Goal: Task Accomplishment & Management: Use online tool/utility

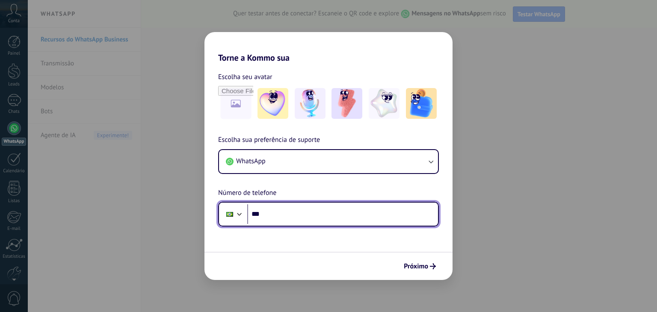
click at [301, 214] on input "***" at bounding box center [342, 214] width 191 height 20
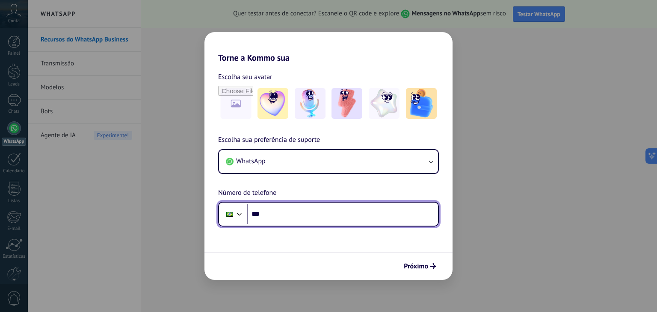
click at [343, 213] on input "***" at bounding box center [342, 214] width 191 height 20
type input "**********"
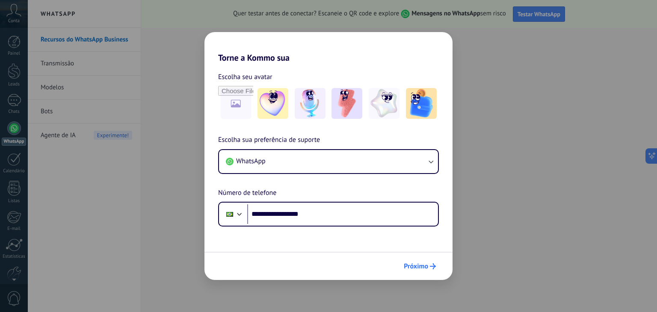
click at [416, 264] on span "Próximo" at bounding box center [416, 266] width 24 height 6
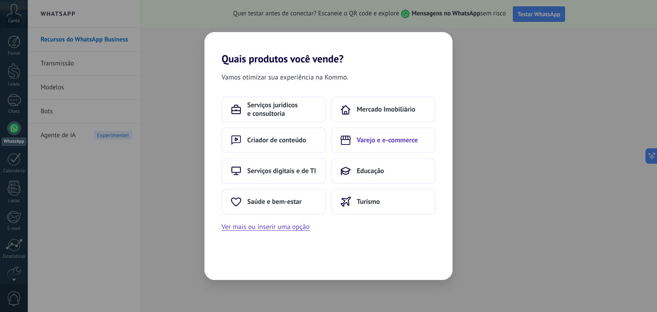
click at [381, 142] on span "Varejo e e-commerce" at bounding box center [387, 140] width 61 height 9
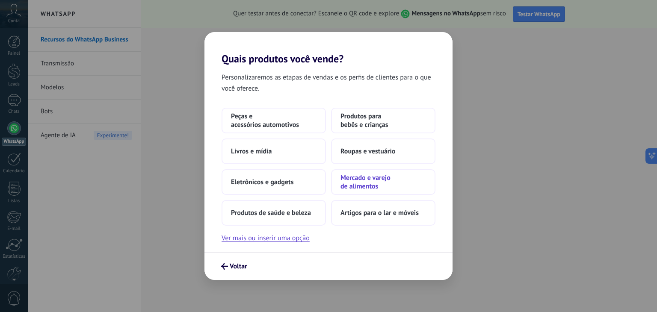
click at [380, 181] on span "Mercado e varejo de alimentos" at bounding box center [383, 182] width 86 height 17
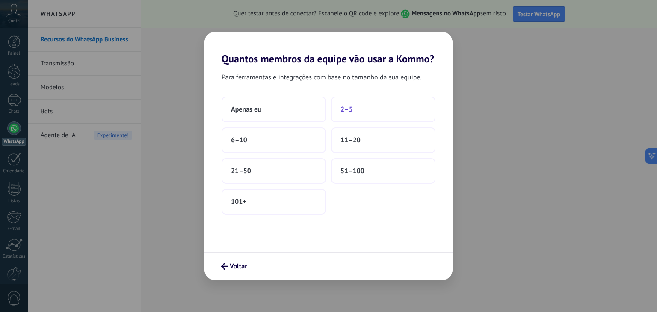
click at [353, 105] on button "2–5" at bounding box center [383, 110] width 104 height 26
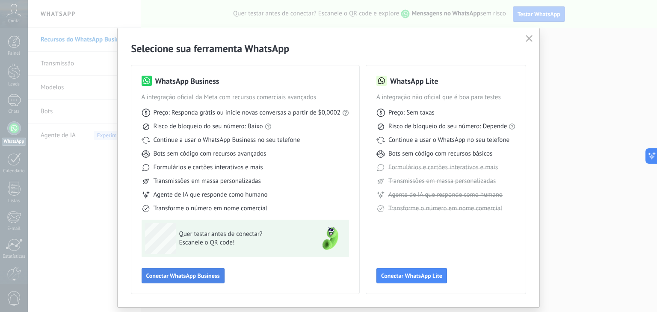
click at [185, 279] on span "Conectar WhatsApp Business" at bounding box center [183, 276] width 74 height 6
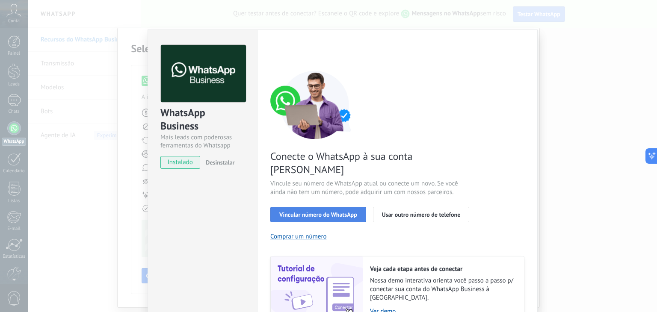
click at [304, 212] on span "Vincular número do WhatsApp" at bounding box center [318, 215] width 78 height 6
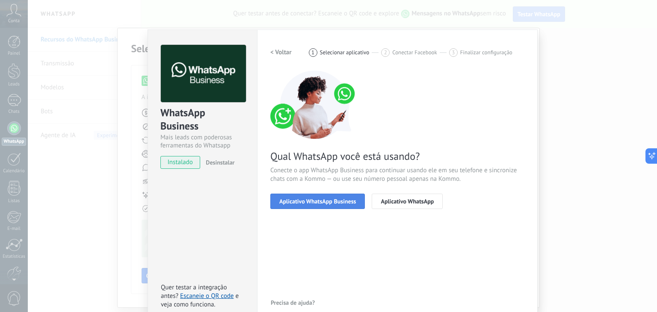
click at [329, 204] on span "Aplicativo WhatsApp Business" at bounding box center [317, 201] width 77 height 6
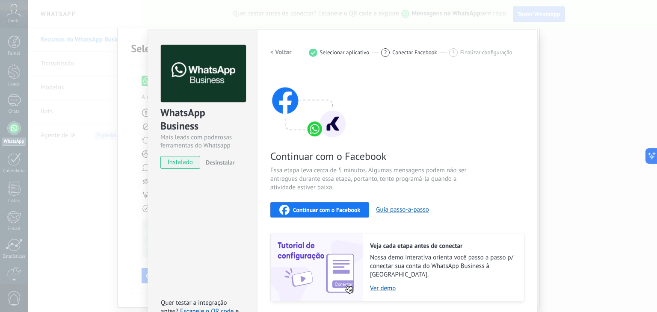
click at [334, 208] on span "Continuar com o Facebook" at bounding box center [326, 210] width 67 height 6
click at [315, 205] on div "Continuar com o Facebook" at bounding box center [319, 210] width 81 height 10
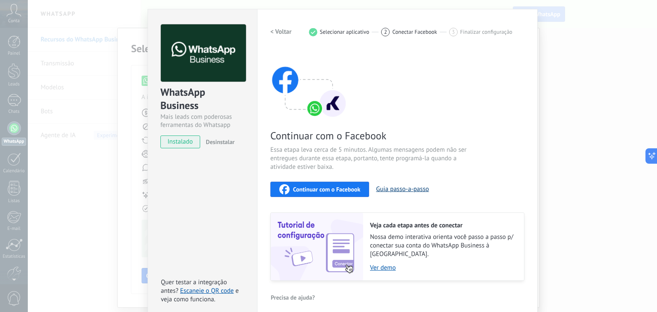
click at [393, 188] on button "Guia passo-a-passo" at bounding box center [402, 189] width 53 height 8
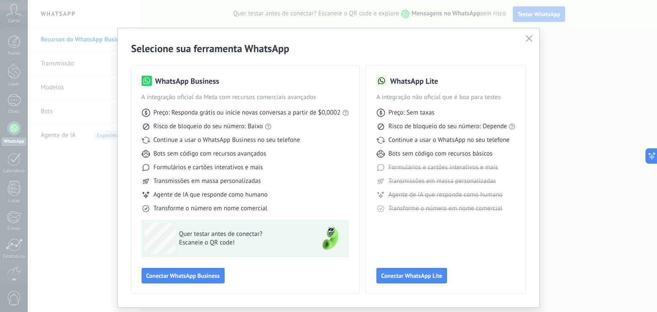
scroll to position [24, 0]
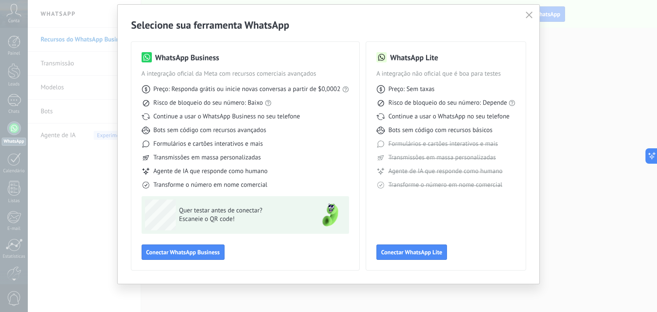
click at [527, 18] on icon "button" at bounding box center [529, 15] width 7 height 7
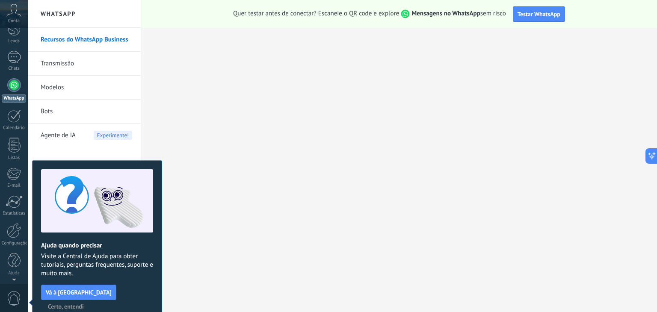
scroll to position [0, 0]
click at [84, 304] on span "Certo, entendi" at bounding box center [66, 307] width 36 height 6
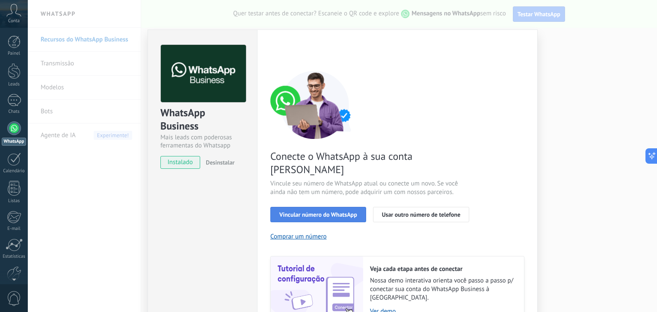
click at [327, 207] on button "Vincular número do WhatsApp" at bounding box center [318, 214] width 96 height 15
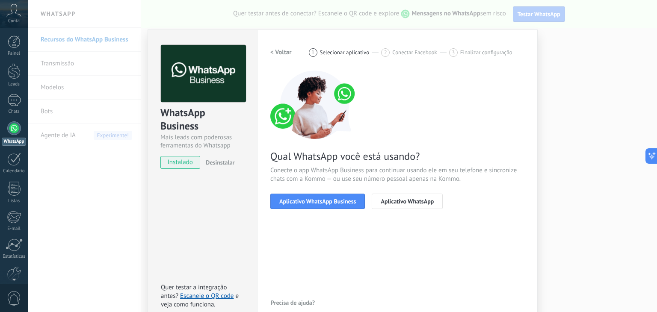
click at [327, 205] on button "Aplicativo WhatsApp Business" at bounding box center [317, 201] width 95 height 15
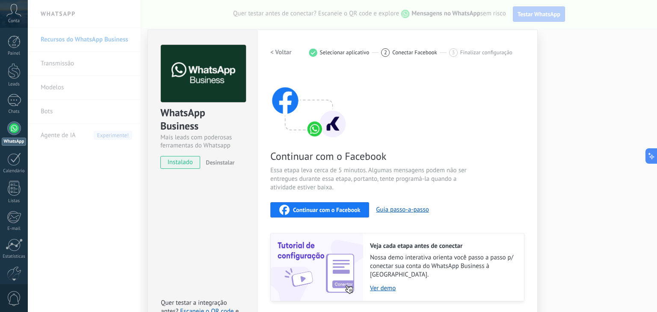
click at [281, 51] on h2 "< Voltar" at bounding box center [280, 52] width 21 height 8
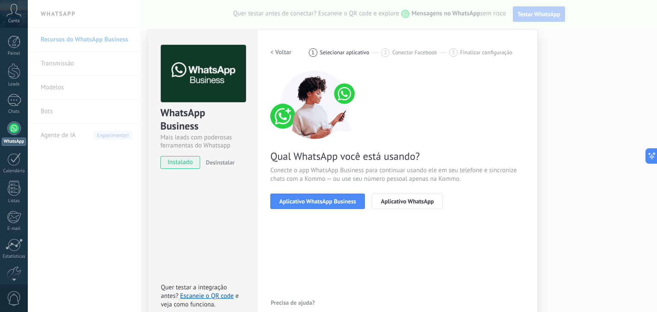
scroll to position [12, 0]
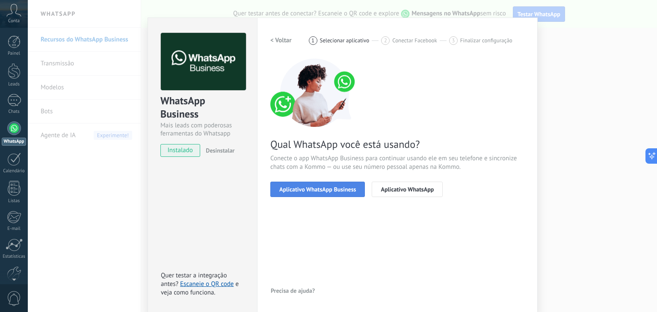
click at [313, 191] on span "Aplicativo WhatsApp Business" at bounding box center [317, 189] width 77 height 6
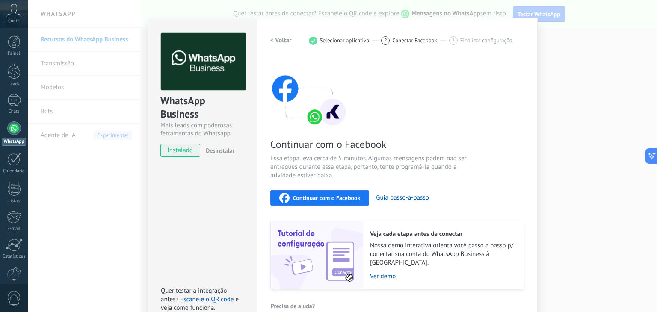
click at [309, 47] on div "< Voltar 1 Selecionar aplicativo 2 Conectar Facebook 3 Finalizar configuração" at bounding box center [397, 40] width 254 height 15
click at [280, 40] on h2 "< Voltar" at bounding box center [280, 40] width 21 height 8
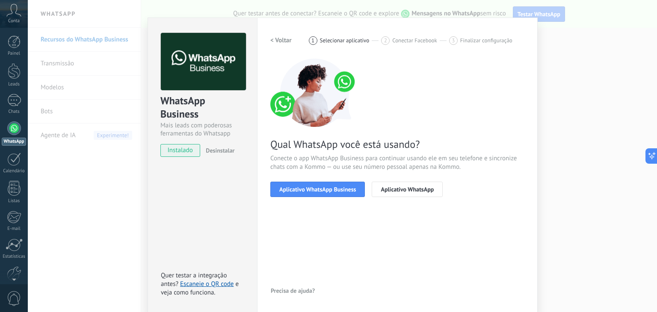
click at [280, 40] on h2 "< Voltar" at bounding box center [280, 40] width 21 height 8
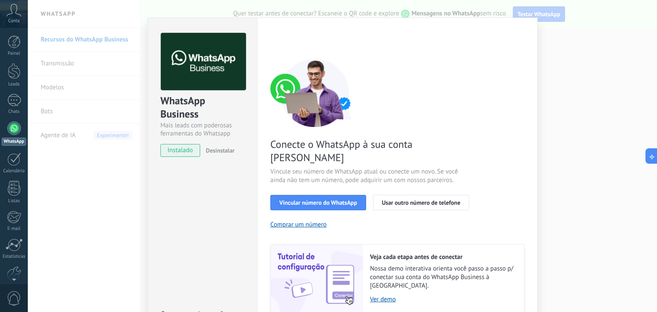
click at [280, 40] on div "< Voltar 1 Selecionar aplicativo 2 Conectar Facebook 3 Finalizar configuração" at bounding box center [397, 40] width 254 height 15
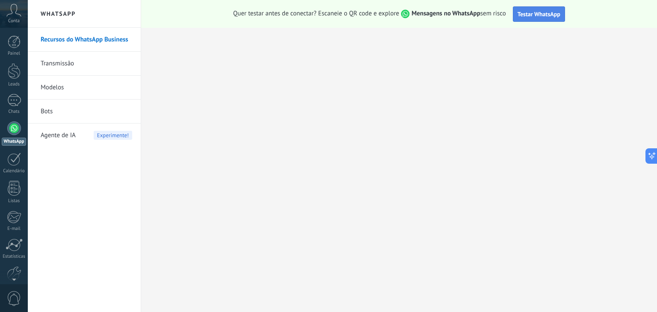
click at [532, 16] on span "Testar WhatsApp" at bounding box center [538, 14] width 43 height 8
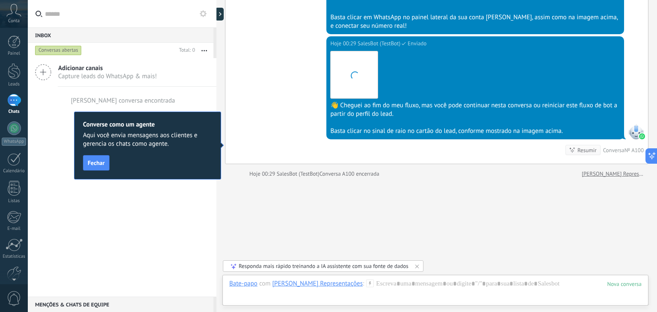
scroll to position [650, 0]
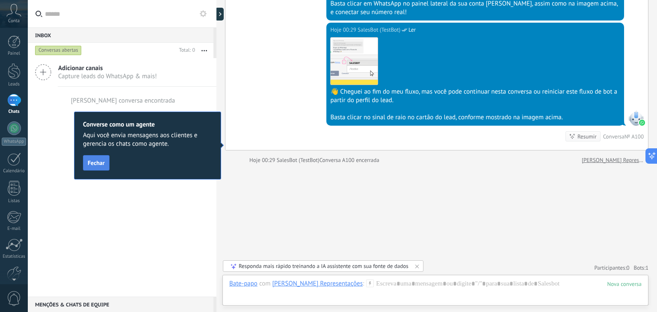
click at [96, 168] on button "Fechar" at bounding box center [96, 162] width 27 height 15
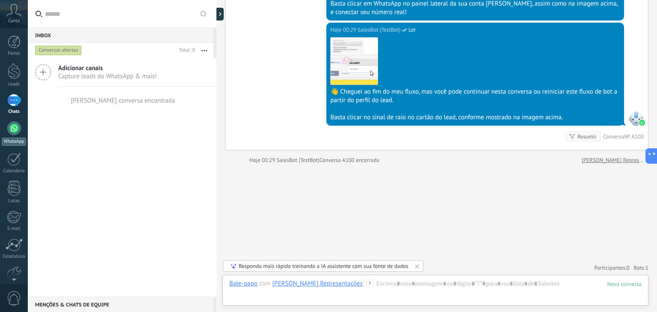
click at [17, 135] on link "WhatsApp" at bounding box center [14, 133] width 28 height 24
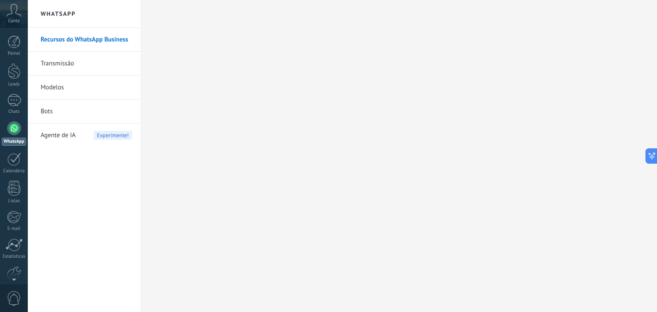
click at [62, 65] on link "Transmissão" at bounding box center [87, 64] width 92 height 24
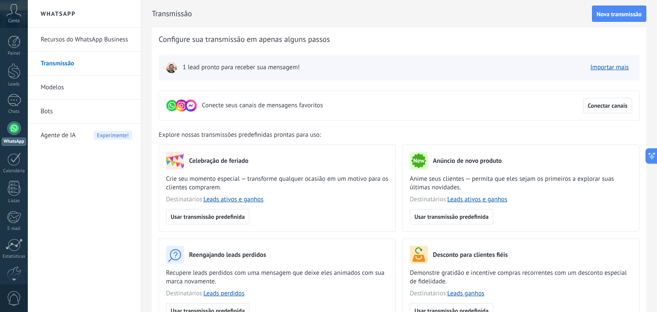
click at [239, 74] on div "1 lead pronto para receber sua mensagem! Importar mais" at bounding box center [399, 68] width 481 height 26
click at [169, 68] on img at bounding box center [171, 68] width 12 height 12
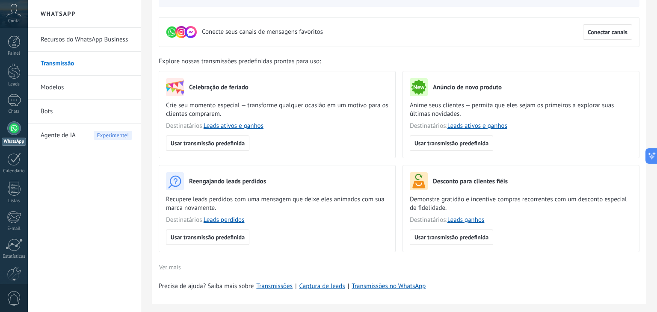
scroll to position [75, 0]
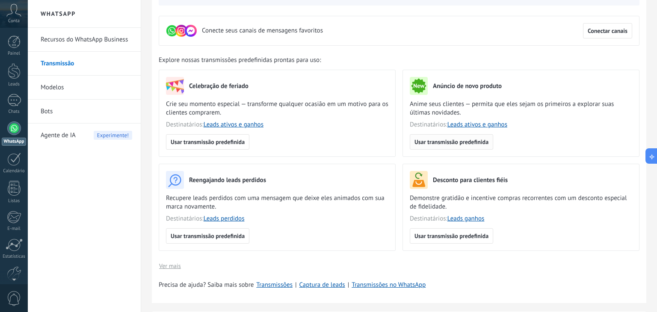
click at [449, 144] on span "Usar transmissão predefinida" at bounding box center [451, 142] width 74 height 6
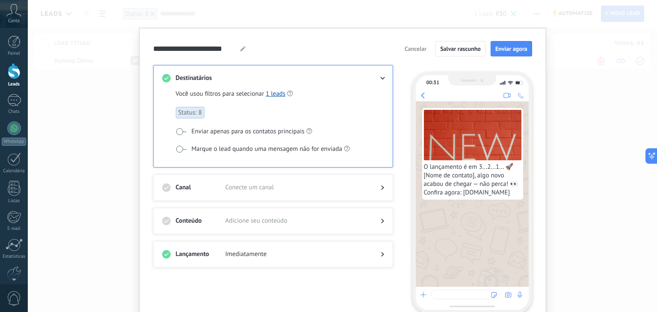
click at [178, 130] on span at bounding box center [181, 131] width 11 height 7
click at [180, 129] on span at bounding box center [181, 131] width 11 height 7
click at [176, 146] on span at bounding box center [181, 149] width 11 height 7
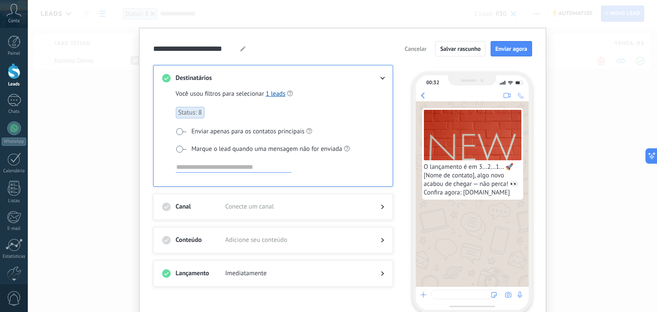
click at [177, 129] on span at bounding box center [181, 131] width 11 height 7
click at [257, 166] on input at bounding box center [233, 167] width 115 height 10
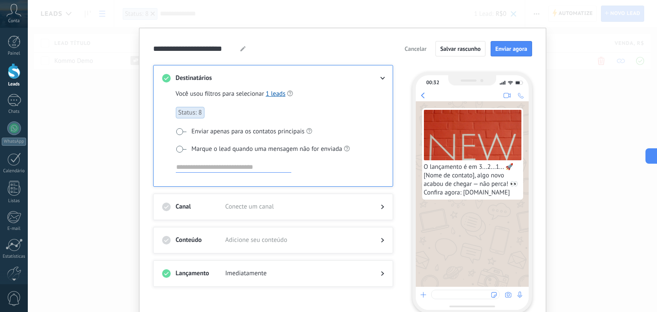
click at [257, 166] on input at bounding box center [233, 167] width 115 height 10
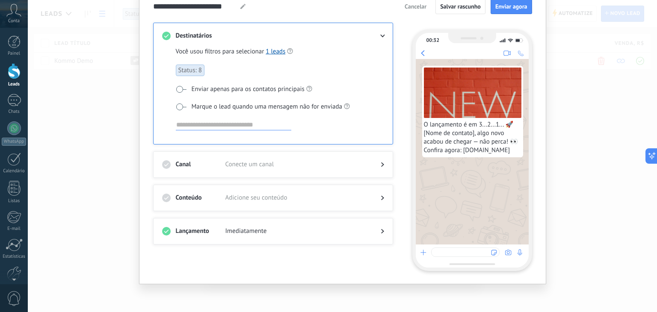
scroll to position [42, 0]
click at [512, 9] on span "Enviar agora" at bounding box center [511, 7] width 32 height 6
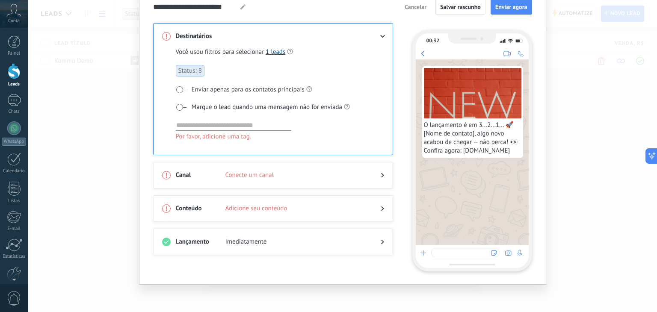
click at [225, 125] on input at bounding box center [233, 125] width 115 height 10
click at [216, 126] on input at bounding box center [233, 125] width 115 height 10
click at [181, 105] on span at bounding box center [181, 107] width 11 height 7
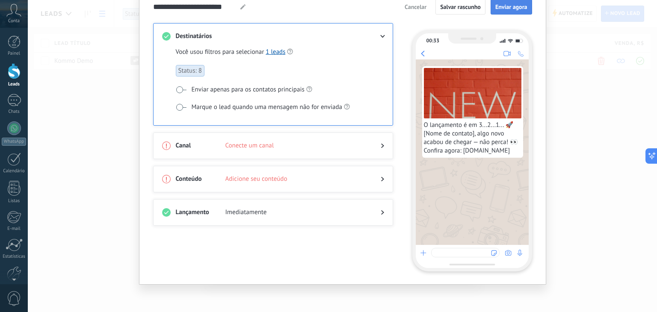
click at [518, 6] on span "Enviar agora" at bounding box center [511, 7] width 32 height 6
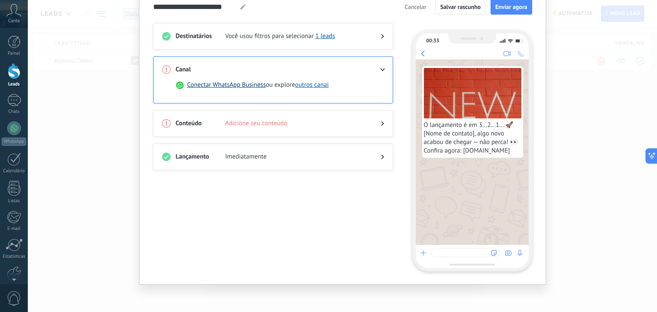
click at [257, 86] on button "Conectar WhatsApp Business" at bounding box center [226, 85] width 79 height 9
click at [507, 6] on span "Enviar agora" at bounding box center [511, 7] width 32 height 6
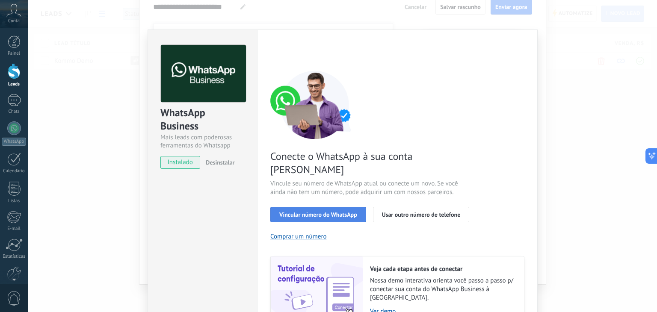
click at [323, 212] on span "Vincular número do WhatsApp" at bounding box center [318, 215] width 78 height 6
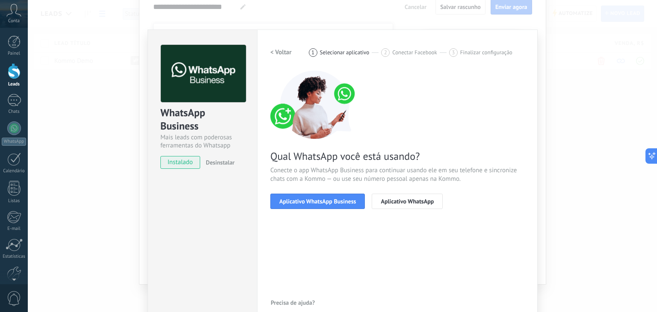
click at [323, 201] on span "Aplicativo WhatsApp Business" at bounding box center [317, 201] width 77 height 6
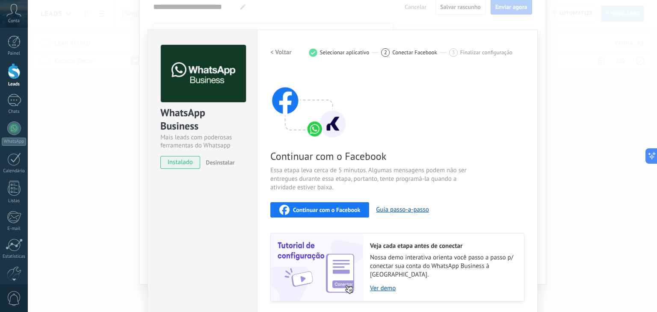
scroll to position [21, 0]
